Goal: Task Accomplishment & Management: Manage account settings

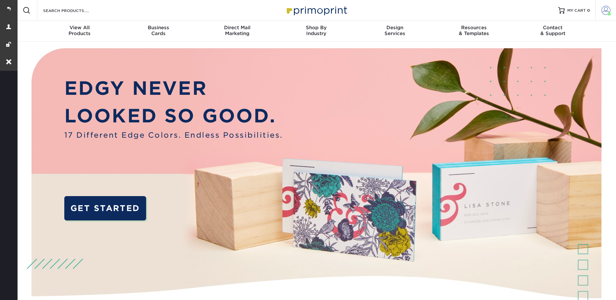
click at [597, 5] on link "Account" at bounding box center [605, 10] width 21 height 21
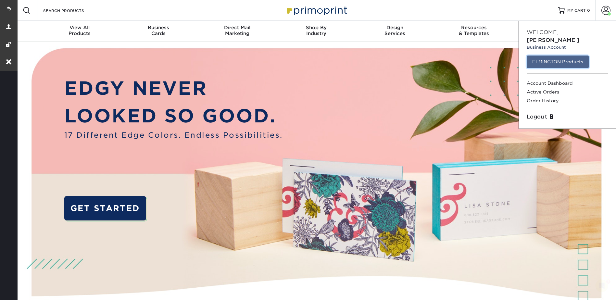
click at [557, 57] on link "ELMINGTON Products" at bounding box center [557, 61] width 62 height 12
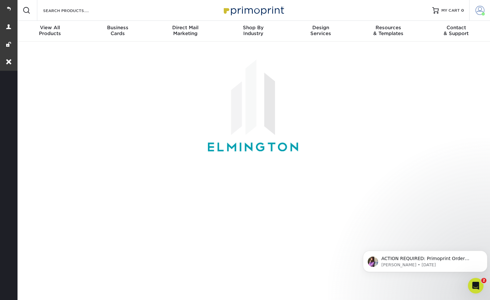
click at [480, 7] on span at bounding box center [480, 10] width 9 height 9
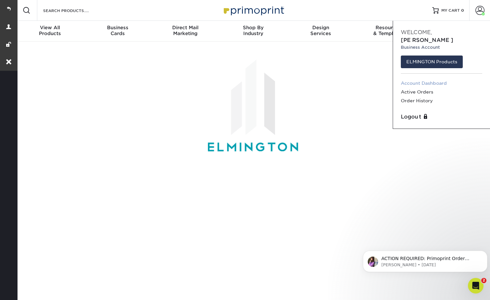
click at [416, 79] on link "Account Dashboard" at bounding box center [441, 83] width 81 height 9
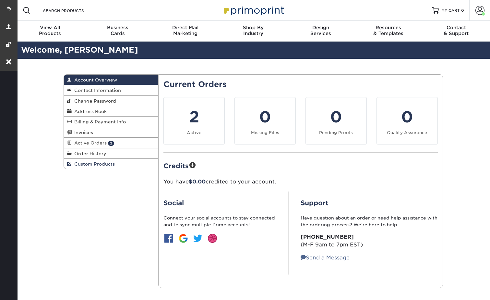
click at [97, 165] on span "Custom Products" at bounding box center [93, 163] width 43 height 5
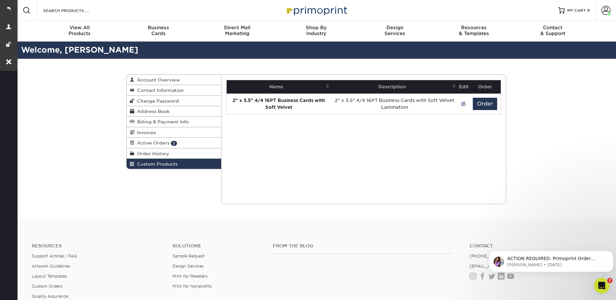
click at [149, 107] on link "Address Book" at bounding box center [174, 111] width 95 height 10
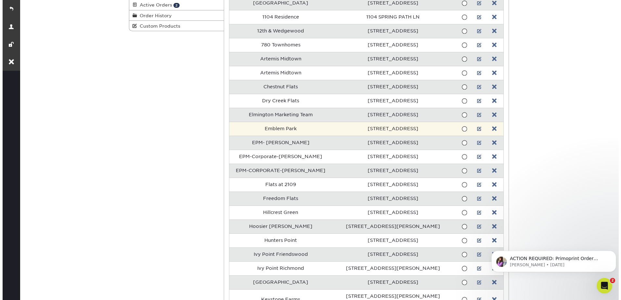
scroll to position [32, 0]
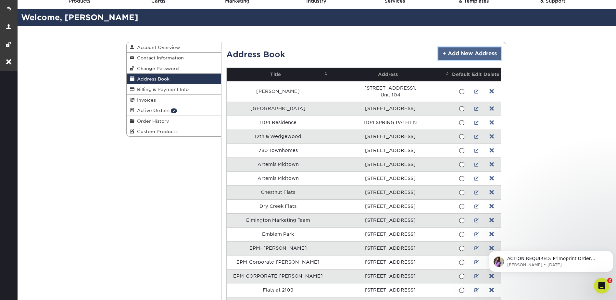
click at [461, 53] on link "+ Add New Address" at bounding box center [469, 53] width 63 height 12
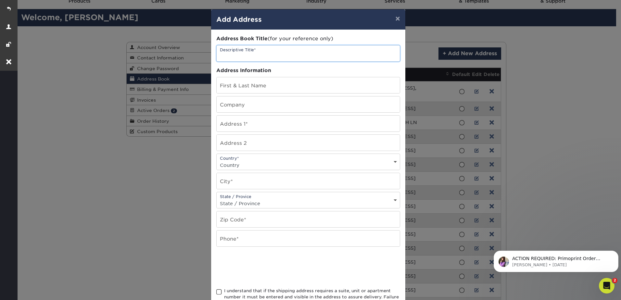
click at [262, 55] on input "text" at bounding box center [307, 53] width 183 height 16
type input "Brandon Coulier"
type input "Shadow Mtn Leasing Office"
type input "220 Shadow Ridge Grove"
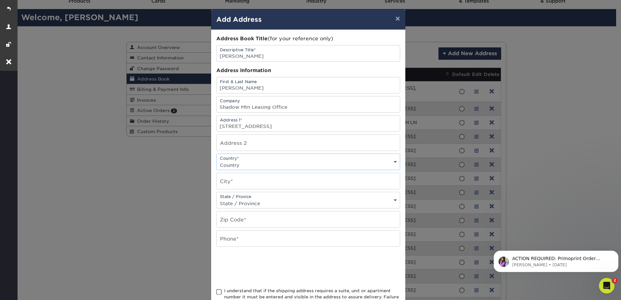
select select "US"
type input "Colorado Springs"
select select "CO"
type input "80918"
type input "000-000-0000"
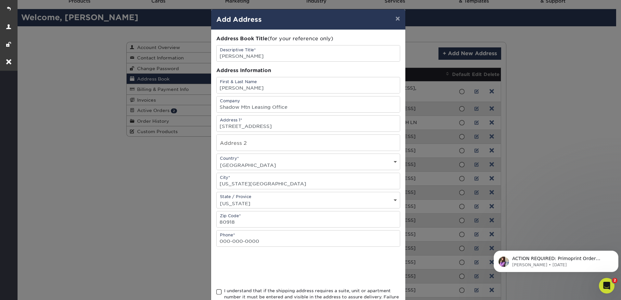
click at [216, 293] on span at bounding box center [219, 292] width 6 height 6
click at [0, 0] on input "I understand that if the shipping address requires a suite, unit or apartment n…" at bounding box center [0, 0] width 0 height 0
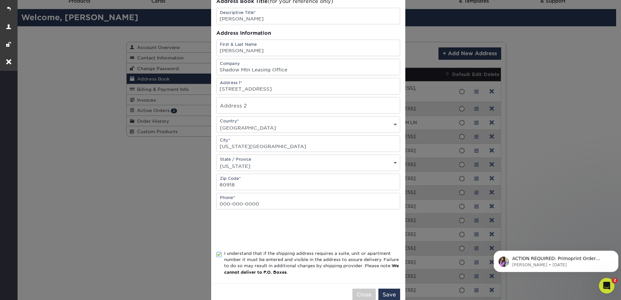
scroll to position [53, 0]
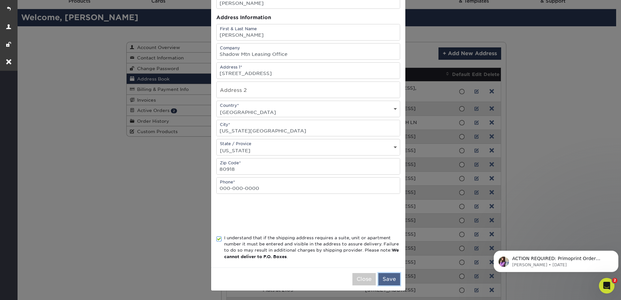
click at [393, 282] on button "Save" at bounding box center [389, 279] width 22 height 12
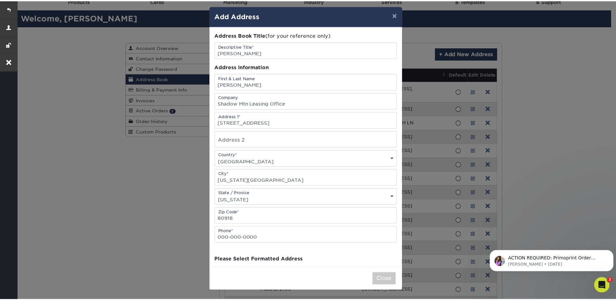
scroll to position [0, 0]
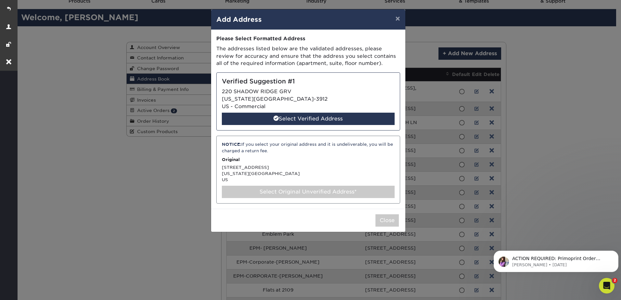
click at [281, 92] on div "Verified Suggestion #1 220 SHADOW RIDGE GRV COLORADO SPRINGS, CO 80918-3912 US …" at bounding box center [308, 101] width 184 height 58
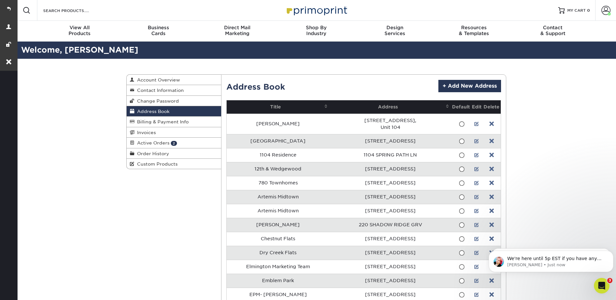
drag, startPoint x: 16, startPoint y: 6, endPoint x: 28, endPoint y: 5, distance: 12.4
click at [15, 6] on link at bounding box center [9, 9] width 18 height 18
